Goal: Task Accomplishment & Management: Manage account settings

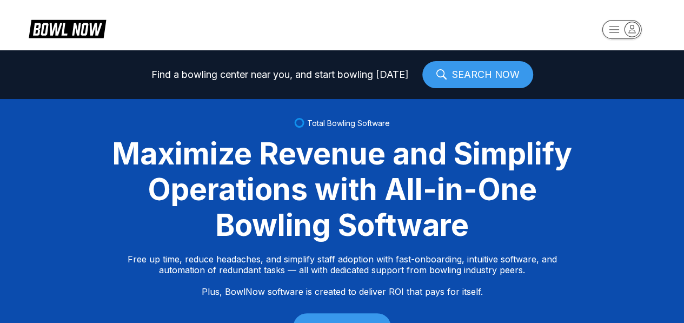
click at [630, 29] on icon "button" at bounding box center [631, 29] width 15 height 15
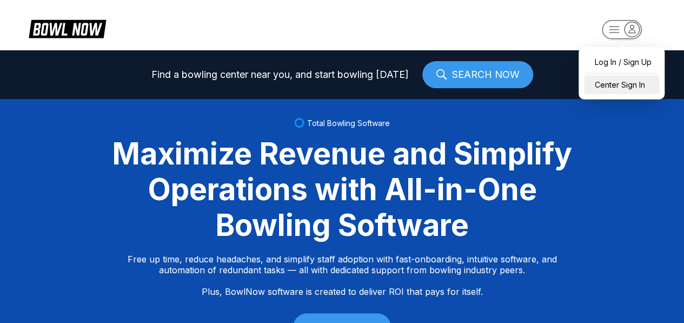
click at [627, 89] on div "Center Sign In" at bounding box center [621, 84] width 75 height 19
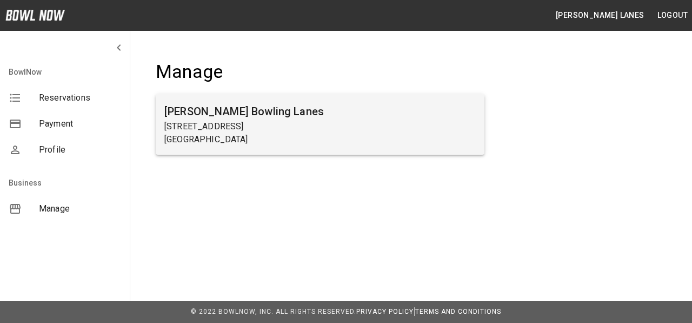
click at [269, 141] on p "Beaver Falls, PA 15010" at bounding box center [319, 139] width 311 height 13
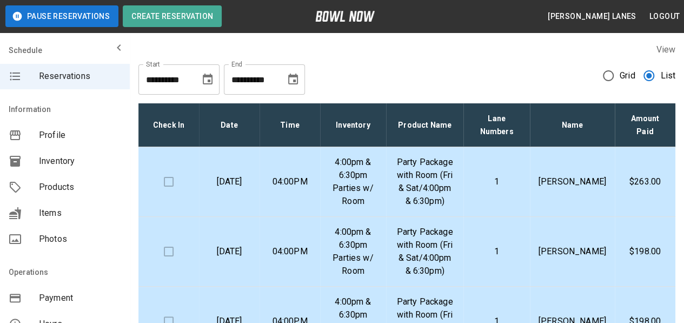
click at [295, 84] on icon "Choose date, selected date is Sep 11, 2025" at bounding box center [293, 79] width 10 height 11
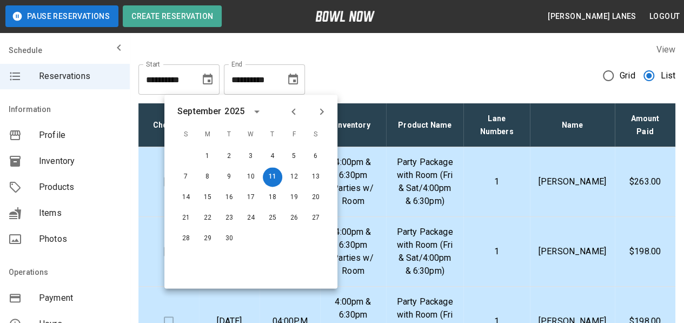
click at [324, 113] on icon "Next month" at bounding box center [321, 111] width 13 height 13
click at [307, 219] on button "25" at bounding box center [315, 217] width 19 height 19
type input "**********"
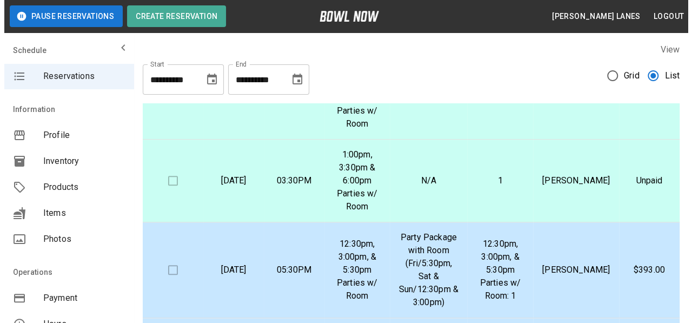
scroll to position [378, 0]
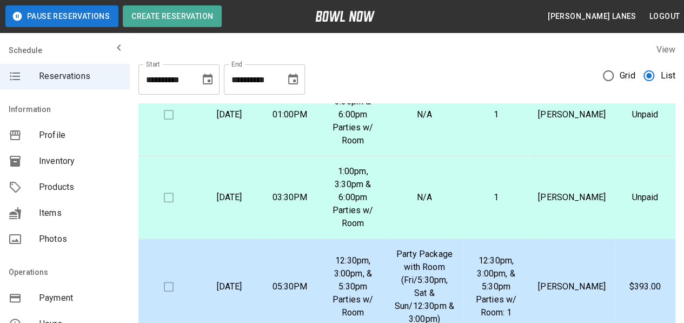
click at [239, 191] on p "[DATE]" at bounding box center [229, 197] width 43 height 13
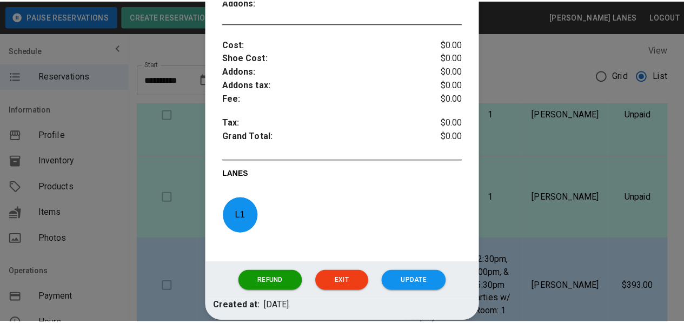
scroll to position [432, 0]
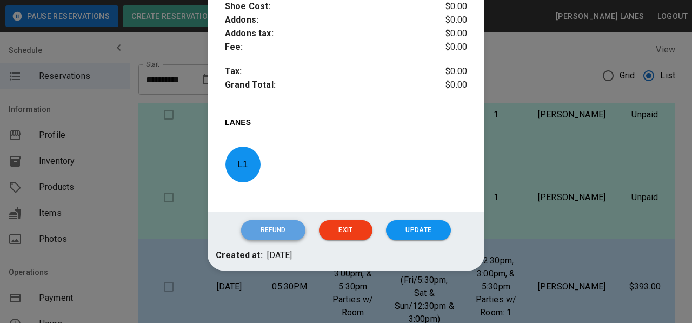
click at [284, 229] on button "Refund" at bounding box center [273, 230] width 64 height 20
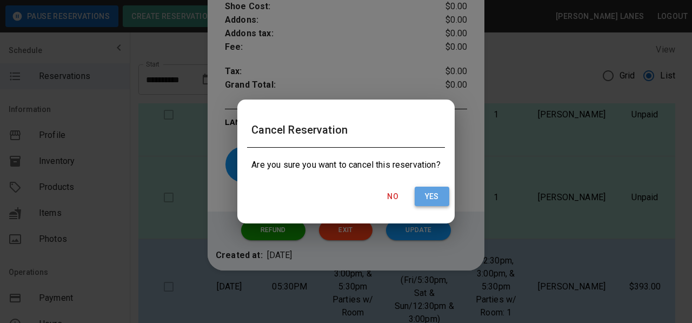
click at [435, 196] on button "Yes" at bounding box center [432, 196] width 35 height 20
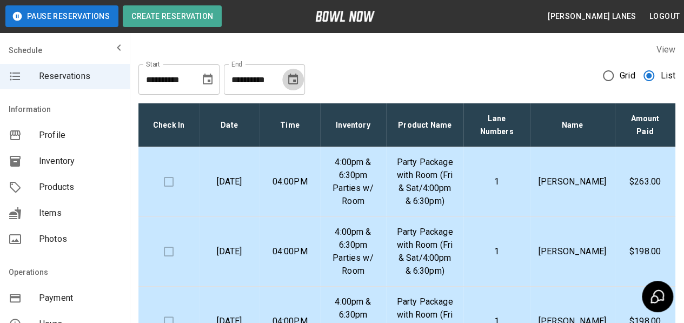
click at [295, 75] on icon "Choose date, selected date is Sep 11, 2025" at bounding box center [293, 79] width 10 height 11
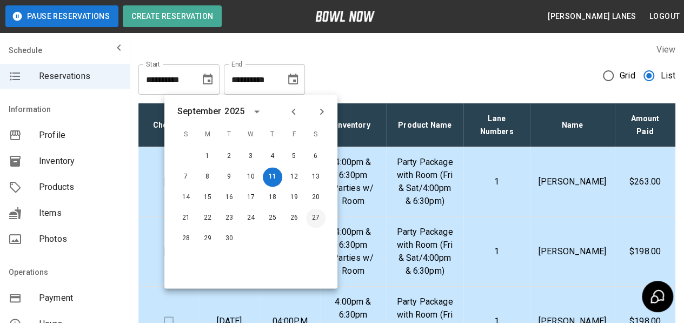
click at [315, 208] on button "27" at bounding box center [315, 217] width 19 height 19
type input "**********"
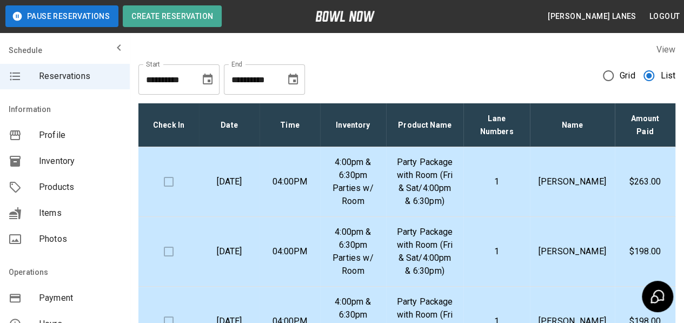
click at [312, 204] on div "1 2 3 4 5 6 7 8 9 10 11 12 13 14 15 16 17 18 19 20 21 22 23 24 25 26 27 28 29 30" at bounding box center [251, 163] width 130 height 81
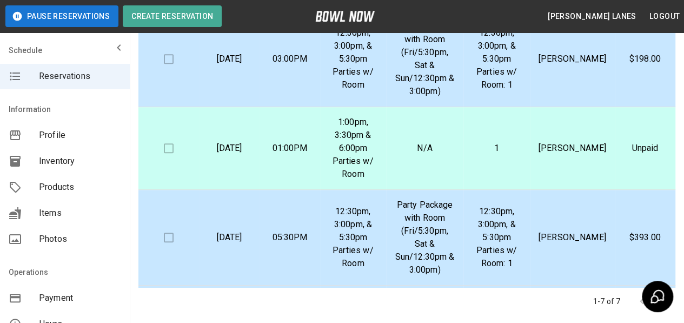
scroll to position [182, 0]
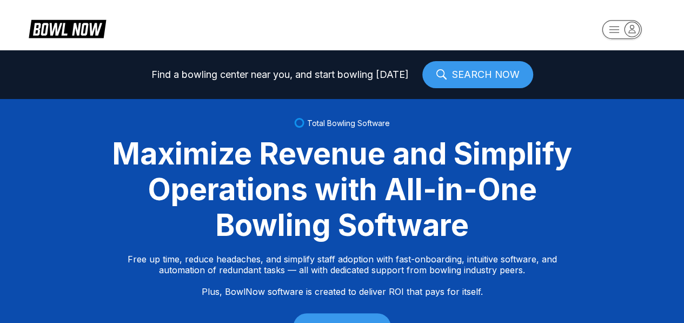
click at [635, 34] on icon "button" at bounding box center [631, 29] width 15 height 15
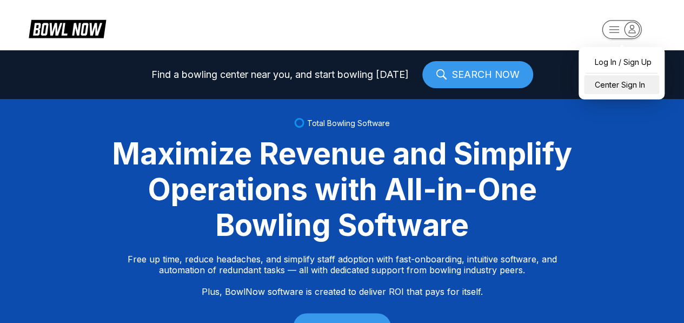
click at [627, 89] on div "Center Sign In" at bounding box center [621, 84] width 75 height 19
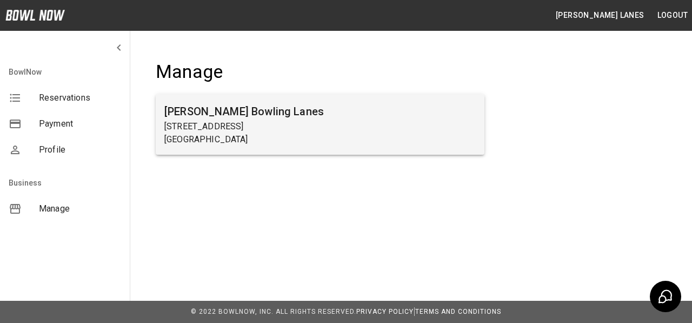
click at [432, 137] on p "Beaver Falls, PA 15010" at bounding box center [319, 139] width 311 height 13
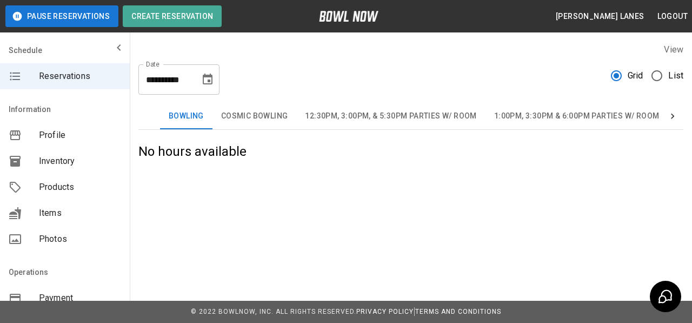
click at [672, 81] on span "List" at bounding box center [675, 75] width 15 height 13
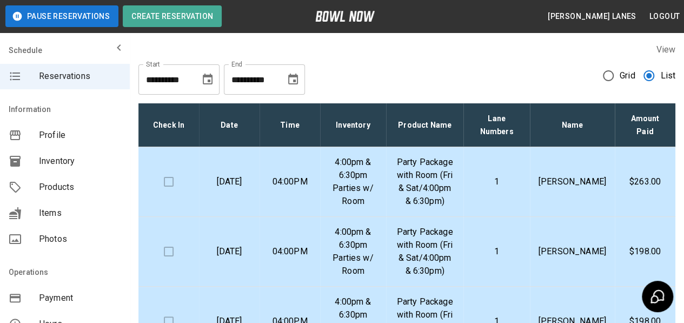
click at [296, 74] on icon "Choose date, selected date is Sep 11, 2025" at bounding box center [293, 79] width 10 height 11
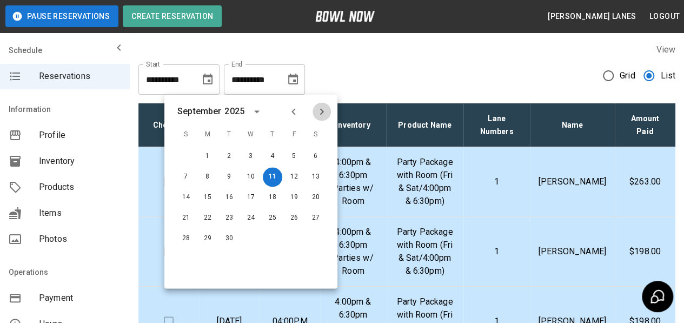
click at [315, 115] on button "Next month" at bounding box center [321, 111] width 18 height 18
click at [318, 219] on button "25" at bounding box center [315, 217] width 19 height 19
type input "**********"
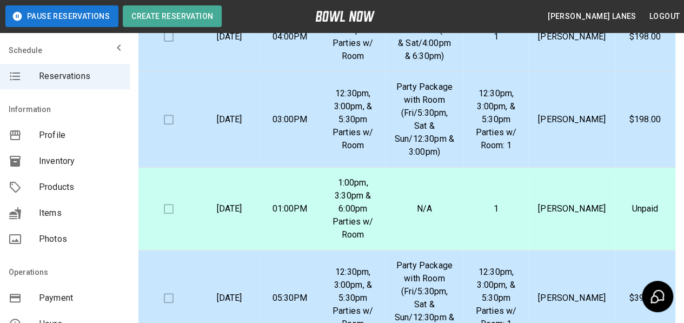
scroll to position [162, 0]
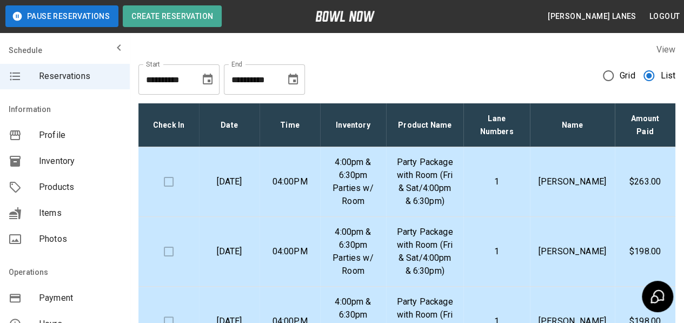
click at [294, 77] on icon "Choose date, selected date is Sep 11, 2025" at bounding box center [293, 79] width 10 height 11
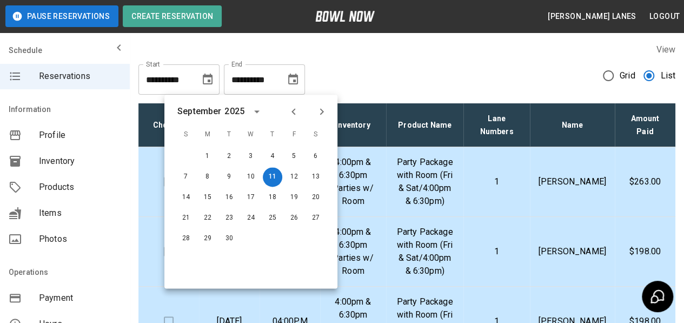
click at [324, 110] on icon "Next month" at bounding box center [321, 111] width 13 height 13
click at [314, 203] on button "18" at bounding box center [315, 197] width 19 height 19
type input "**********"
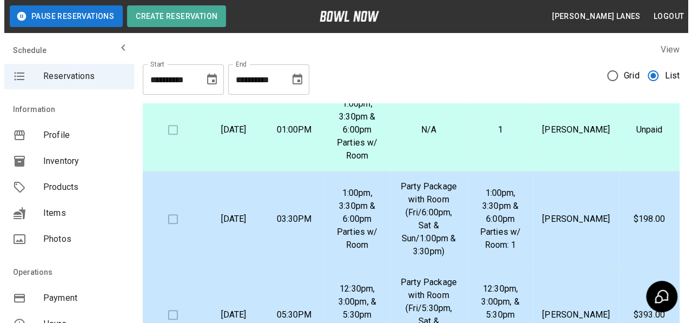
scroll to position [378, 0]
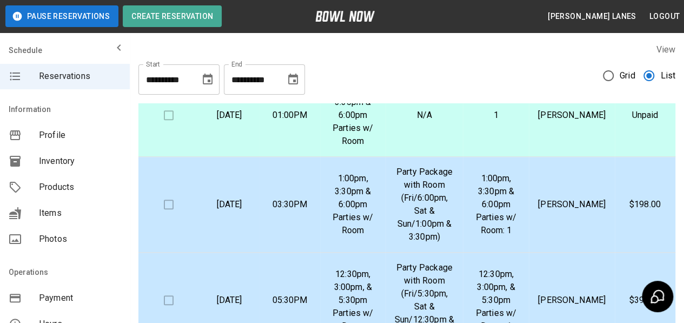
click at [589, 198] on p "[PERSON_NAME]" at bounding box center [571, 204] width 68 height 13
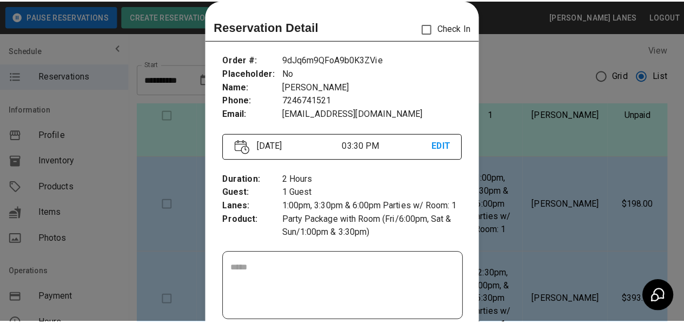
scroll to position [71, 0]
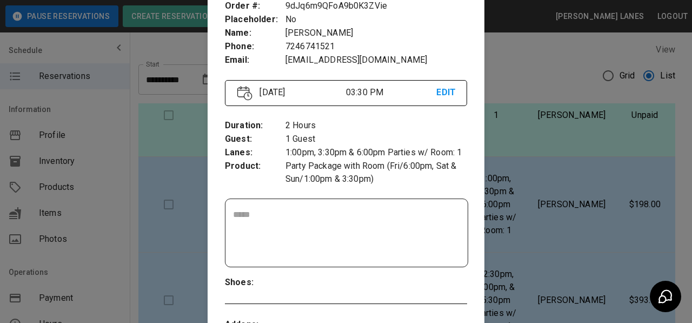
click at [543, 194] on div at bounding box center [346, 161] width 692 height 323
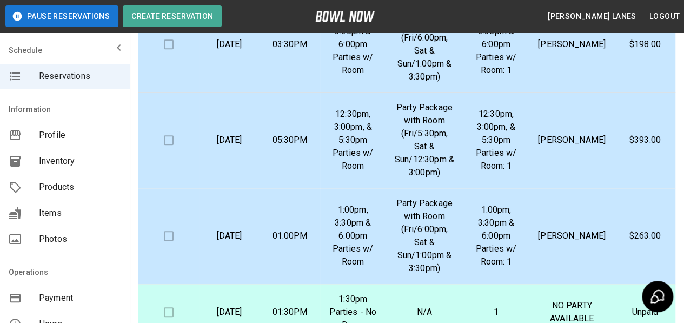
scroll to position [216, 0]
